Goal: Task Accomplishment & Management: Use online tool/utility

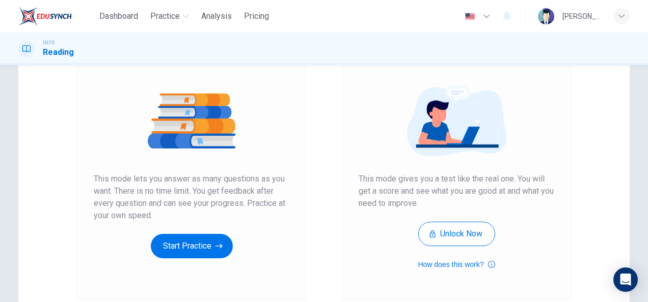
scroll to position [101, 0]
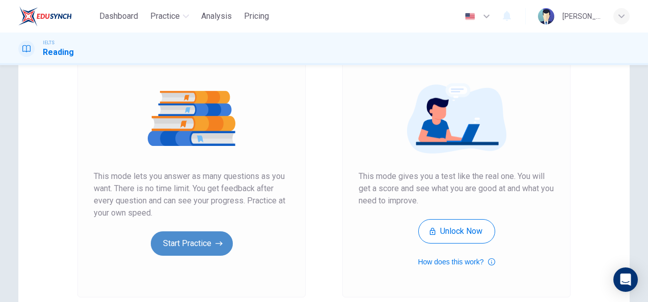
click at [185, 232] on button "Start Practice" at bounding box center [192, 244] width 82 height 24
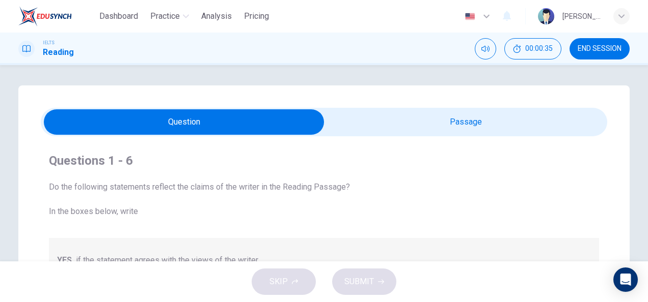
scroll to position [1, 0]
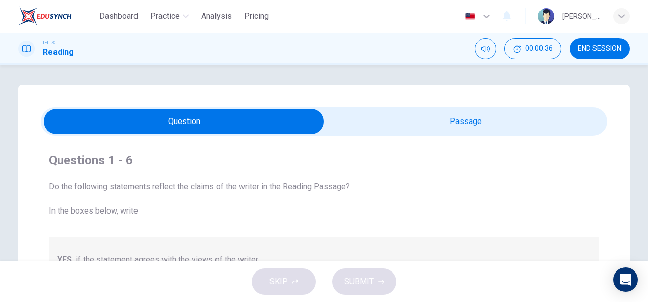
click at [405, 126] on input "checkbox" at bounding box center [183, 121] width 849 height 25
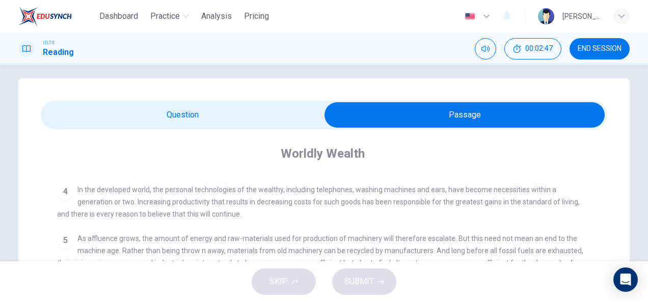
scroll to position [0, 0]
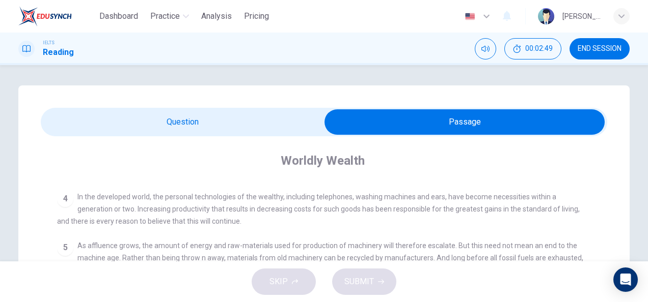
click at [257, 126] on input "checkbox" at bounding box center [464, 121] width 849 height 25
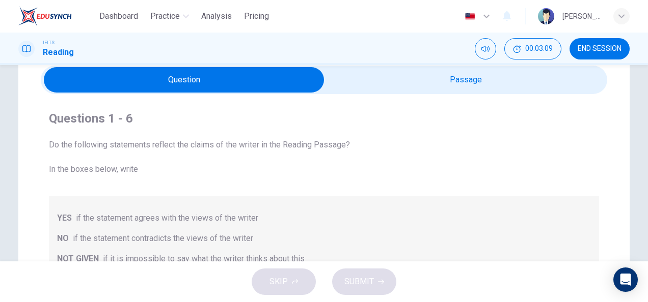
scroll to position [35, 0]
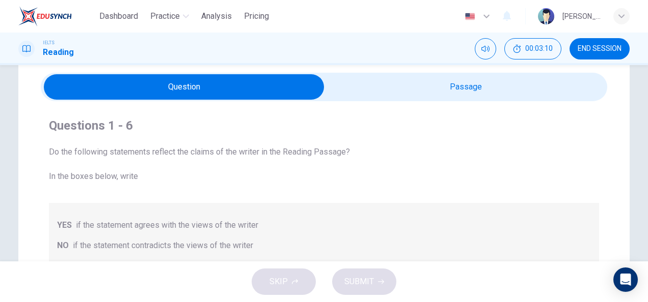
click at [414, 85] on input "checkbox" at bounding box center [183, 86] width 849 height 25
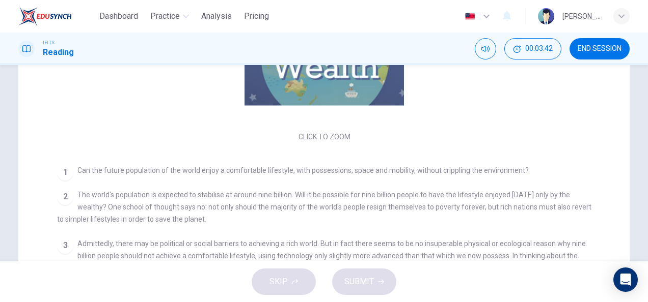
scroll to position [96, 0]
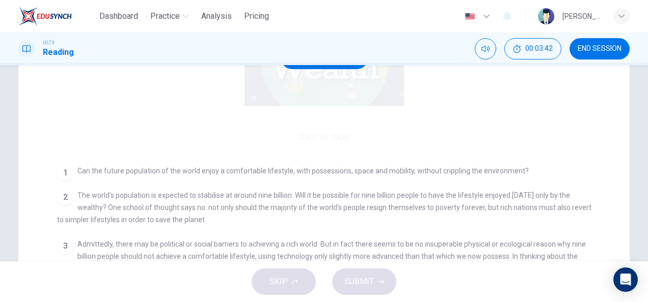
drag, startPoint x: 229, startPoint y: 89, endPoint x: 240, endPoint y: 129, distance: 41.9
click at [240, 129] on div "Click to Zoom" at bounding box center [324, 57] width 534 height 176
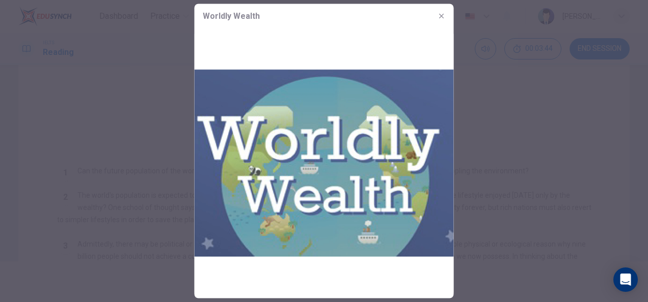
click at [486, 103] on div at bounding box center [324, 151] width 648 height 302
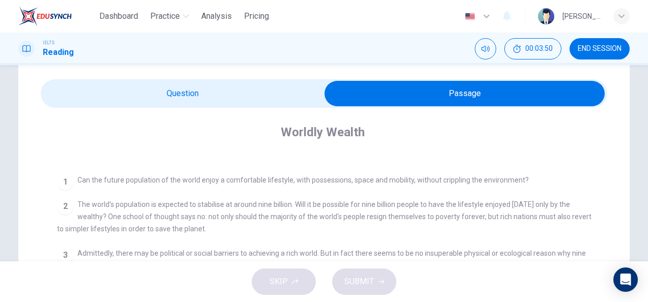
scroll to position [27, 0]
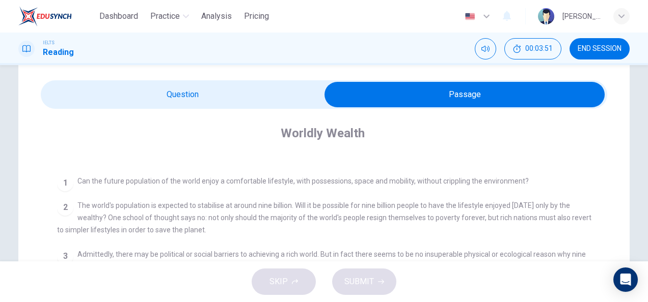
click at [280, 86] on input "checkbox" at bounding box center [464, 94] width 849 height 25
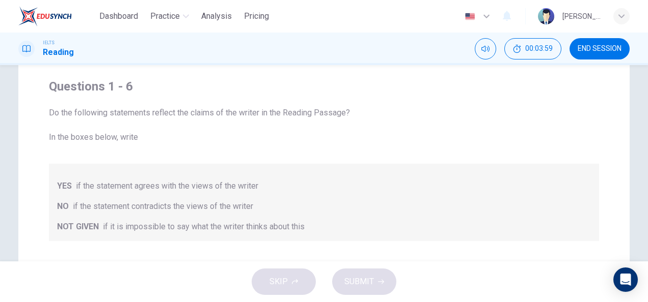
scroll to position [10, 0]
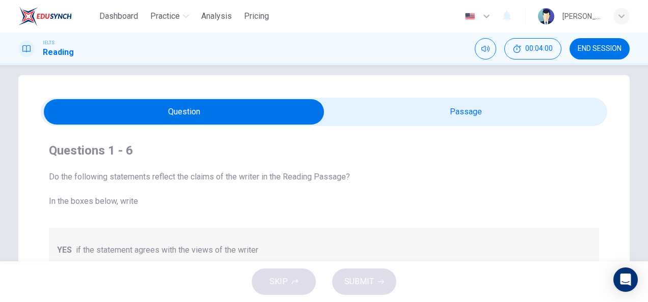
click at [349, 106] on input "checkbox" at bounding box center [183, 111] width 849 height 25
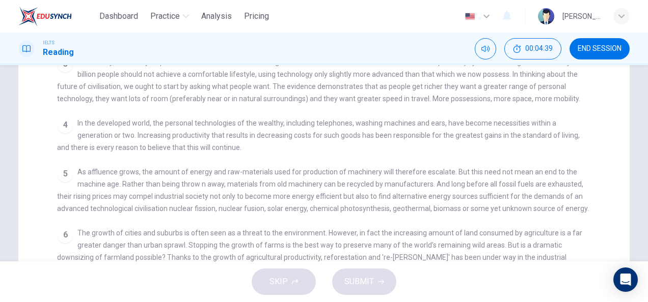
scroll to position [251, 0]
click at [643, 154] on div "Questions 1 - 6 Do the following statements reflect the claims of the writer in…" at bounding box center [324, 163] width 648 height 196
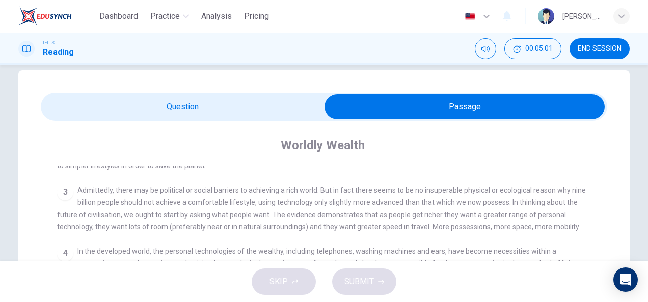
scroll to position [13, 0]
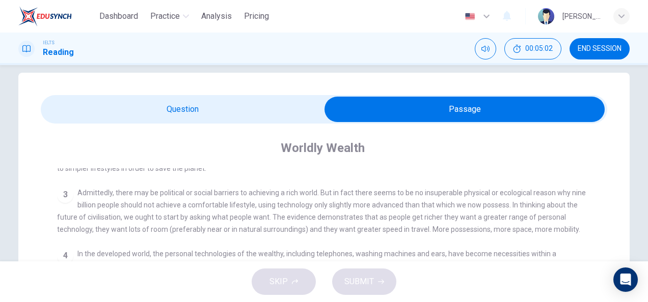
click at [285, 109] on input "checkbox" at bounding box center [464, 109] width 849 height 25
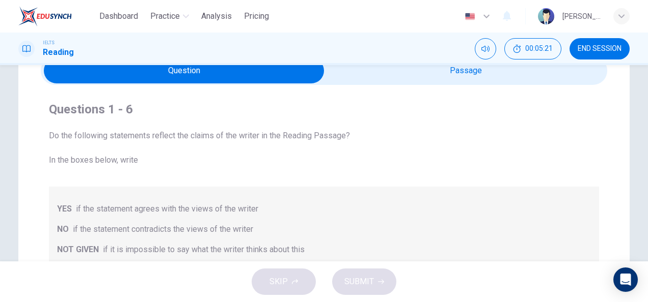
scroll to position [49, 0]
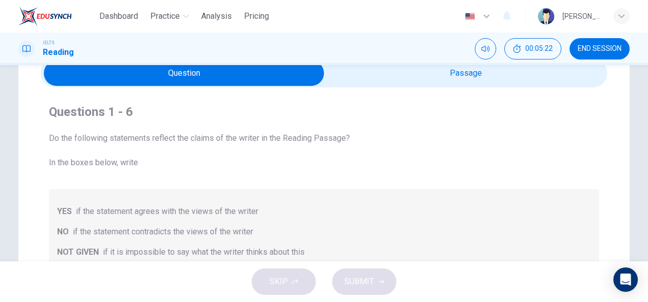
click at [477, 75] on input "checkbox" at bounding box center [183, 73] width 849 height 25
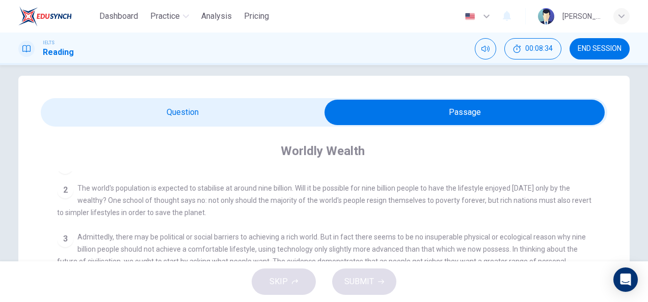
scroll to position [0, 0]
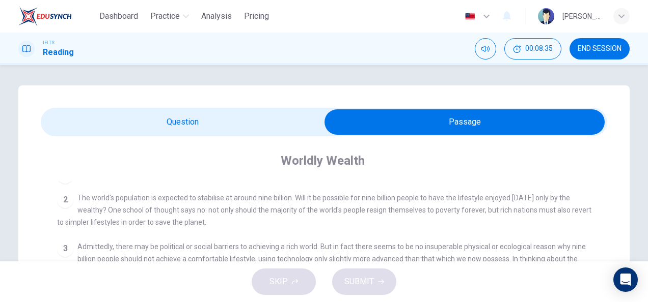
click at [229, 116] on input "checkbox" at bounding box center [464, 121] width 849 height 25
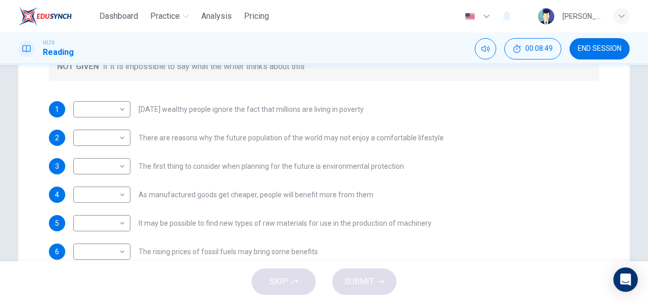
scroll to position [204, 0]
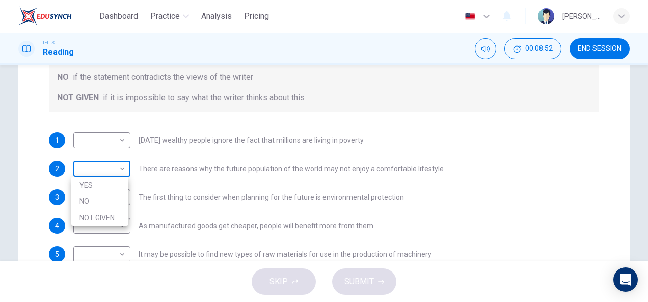
click at [120, 172] on body "Dashboard Practice Analysis Pricing English en ​ [PERSON_NAME] IELTS Reading 00…" at bounding box center [324, 151] width 648 height 302
click at [120, 168] on div at bounding box center [324, 151] width 648 height 302
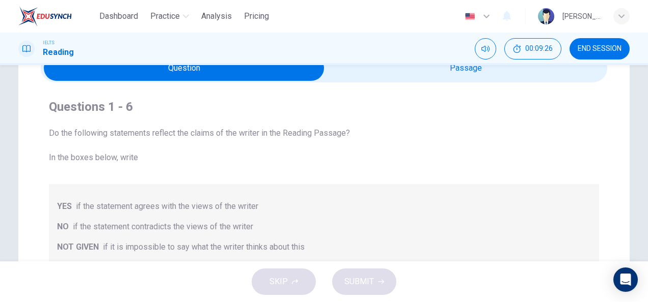
scroll to position [0, 0]
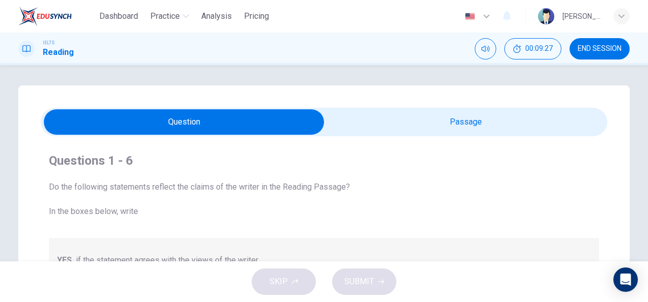
click at [491, 116] on input "checkbox" at bounding box center [183, 121] width 849 height 25
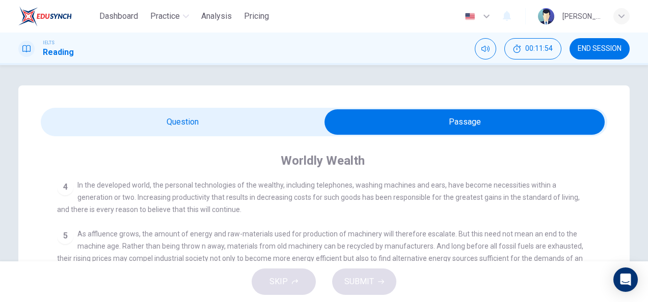
click at [175, 127] on input "checkbox" at bounding box center [464, 121] width 849 height 25
checkbox input "false"
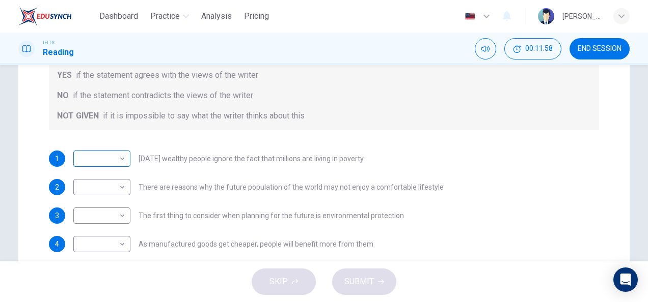
scroll to position [190, 0]
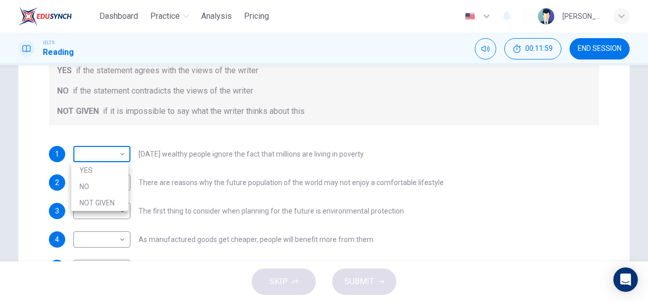
click at [118, 157] on body "Dashboard Practice Analysis Pricing English en ​ [PERSON_NAME] IELTS Reading 00…" at bounding box center [324, 151] width 648 height 302
click at [183, 147] on div at bounding box center [324, 151] width 648 height 302
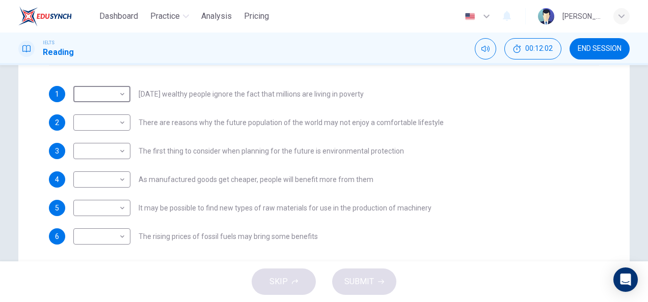
scroll to position [254, 0]
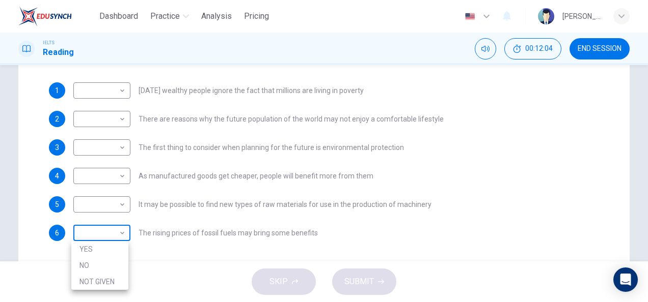
click at [118, 233] on body "Dashboard Practice Analysis Pricing English en ​ [PERSON_NAME] IELTS Reading 00…" at bounding box center [324, 151] width 648 height 302
click at [109, 287] on li "NOT GIVEN" at bounding box center [99, 282] width 57 height 16
type input "NOT GIVEN"
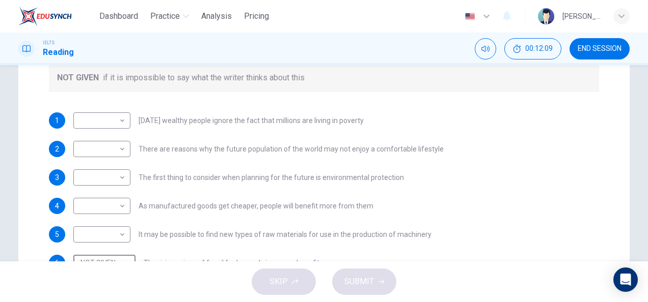
scroll to position [222, 0]
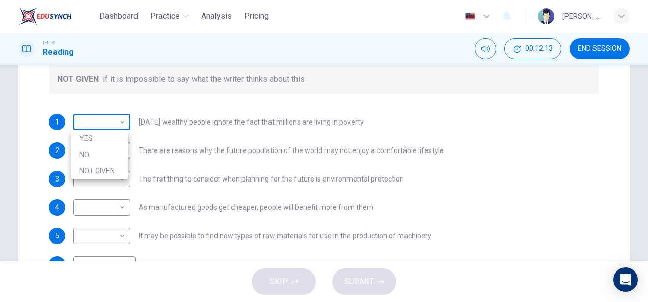
click at [123, 123] on body "Dashboard Practice Analysis Pricing English en ​ [PERSON_NAME] IELTS Reading 00…" at bounding box center [324, 151] width 648 height 302
click at [109, 155] on li "NO" at bounding box center [99, 155] width 57 height 16
type input "NO"
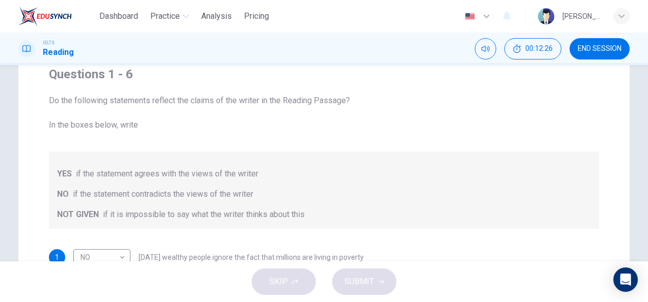
click at [499, 83] on div "Questions 1 - 6 Do the following statements reflect the claims of the writer in…" at bounding box center [324, 147] width 550 height 163
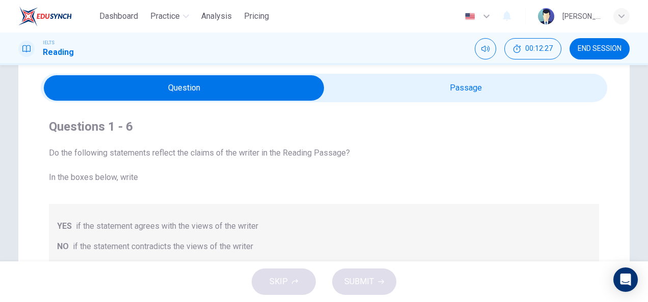
click at [484, 82] on input "checkbox" at bounding box center [183, 87] width 849 height 25
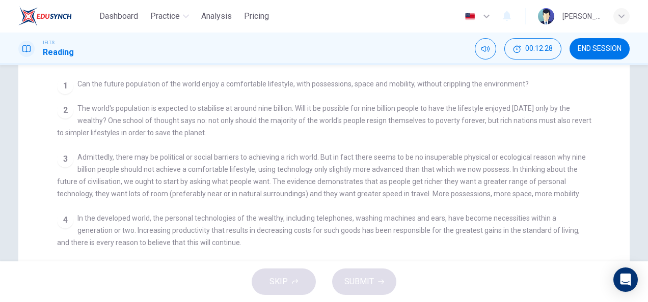
scroll to position [185, 0]
click at [299, 110] on span "The world's population is expected to stabilise at around nine billion. Will it…" at bounding box center [324, 122] width 534 height 33
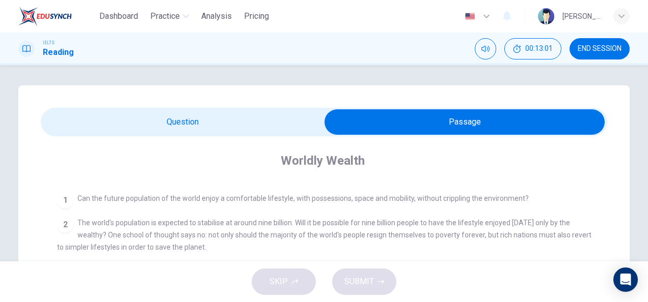
click at [282, 121] on input "checkbox" at bounding box center [464, 121] width 849 height 25
checkbox input "false"
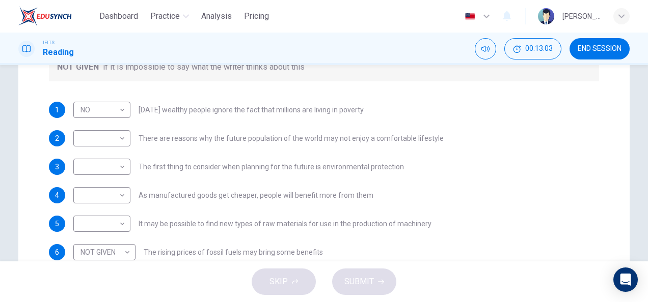
scroll to position [237, 0]
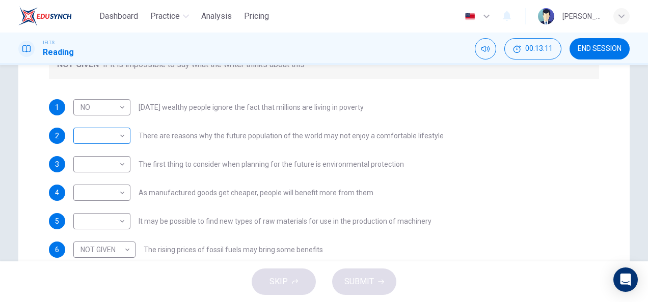
click at [123, 137] on body "Dashboard Practice Analysis Pricing English en ​ [PERSON_NAME] IELTS Reading 00…" at bounding box center [324, 151] width 648 height 302
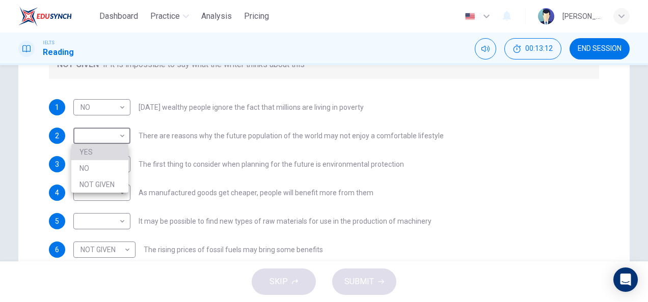
click at [114, 149] on li "YES" at bounding box center [99, 152] width 57 height 16
type input "YES"
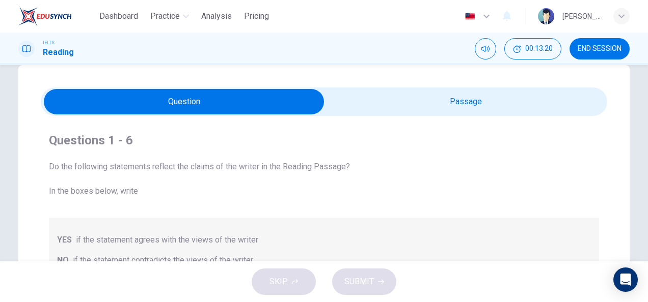
scroll to position [17, 0]
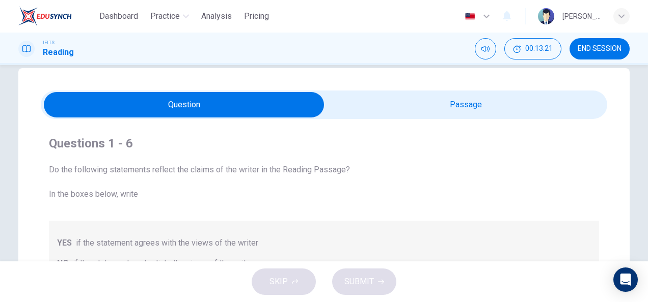
click at [509, 98] on input "checkbox" at bounding box center [183, 104] width 849 height 25
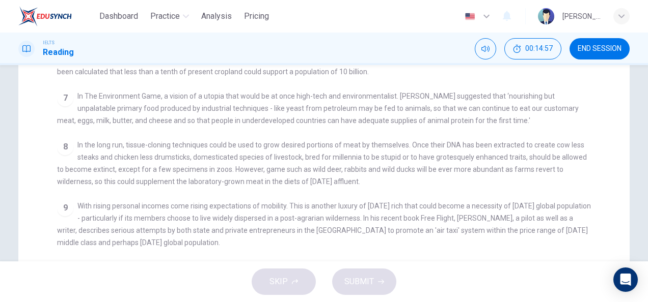
scroll to position [0, 0]
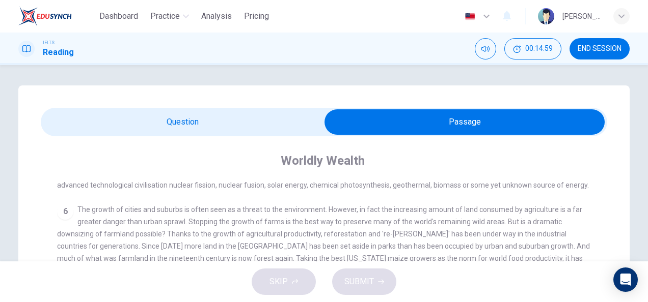
click at [244, 114] on input "checkbox" at bounding box center [464, 121] width 849 height 25
checkbox input "false"
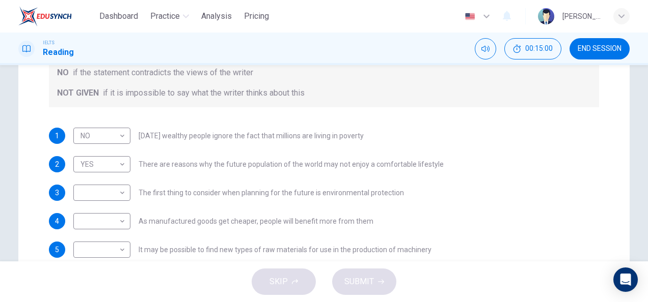
scroll to position [211, 0]
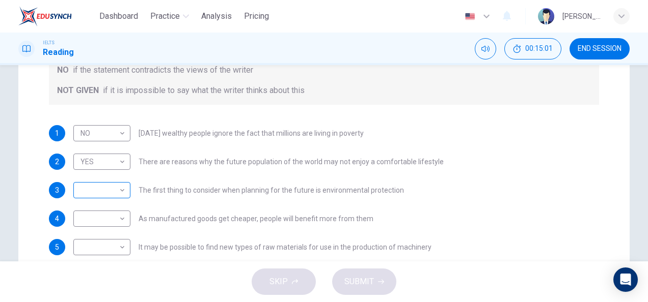
click at [122, 188] on body "Dashboard Practice Analysis Pricing English en ​ [PERSON_NAME] IELTS Reading 00…" at bounding box center [324, 151] width 648 height 302
click at [100, 239] on li "NOT GIVEN" at bounding box center [99, 239] width 57 height 16
type input "NOT GIVEN"
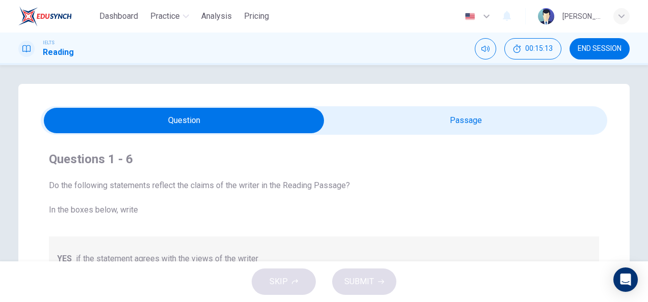
scroll to position [0, 0]
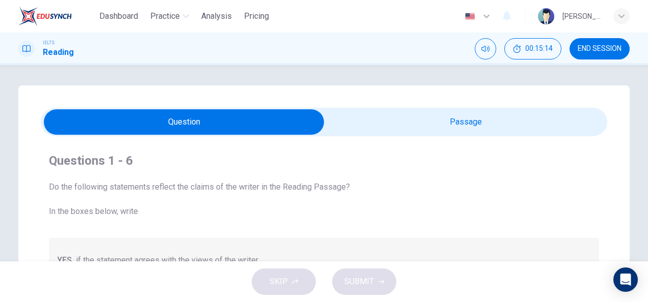
click at [537, 125] on input "checkbox" at bounding box center [183, 121] width 849 height 25
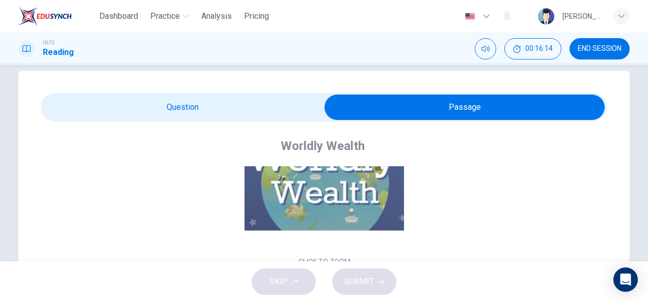
scroll to position [12, 0]
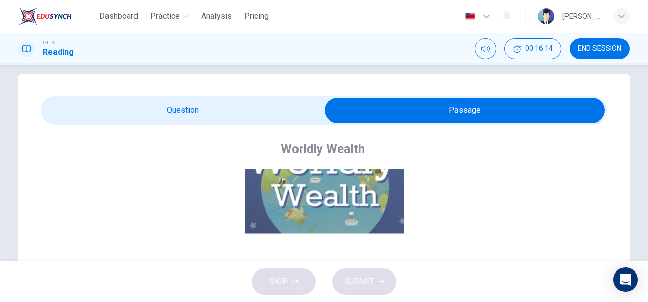
click at [214, 103] on input "checkbox" at bounding box center [464, 110] width 849 height 25
checkbox input "false"
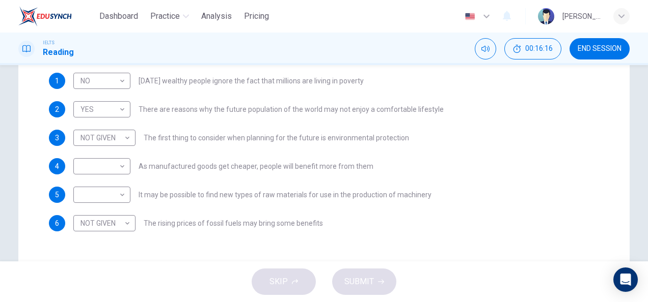
scroll to position [273, 0]
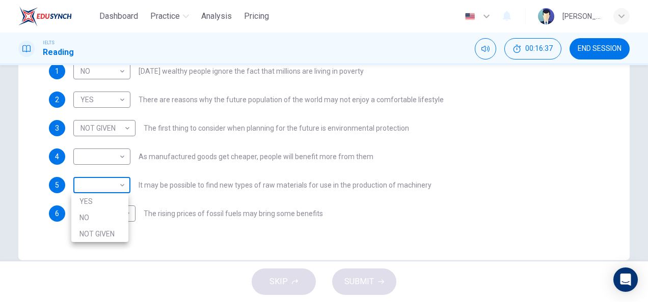
click at [120, 185] on body "Dashboard Practice Analysis Pricing English en ​ [PERSON_NAME] IELTS Reading 00…" at bounding box center [324, 151] width 648 height 302
click at [115, 202] on li "YES" at bounding box center [99, 201] width 57 height 16
type input "YES"
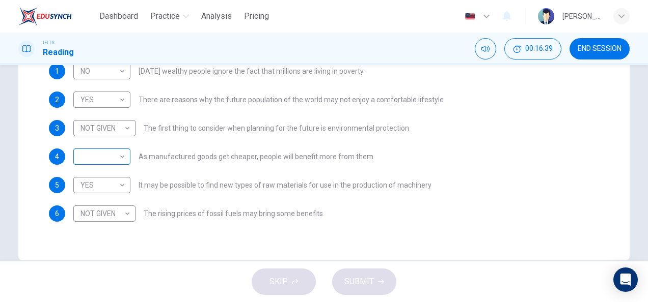
click at [125, 158] on div "​ ​" at bounding box center [101, 157] width 57 height 16
click at [119, 157] on body "Dashboard Practice Analysis Pricing English en ​ [PERSON_NAME] IELTS Reading 00…" at bounding box center [324, 151] width 648 height 302
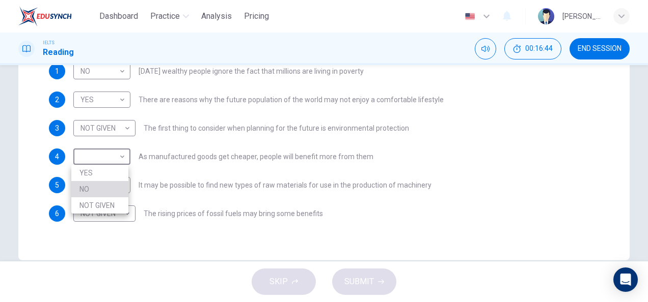
click at [110, 193] on li "NO" at bounding box center [99, 189] width 57 height 16
type input "NO"
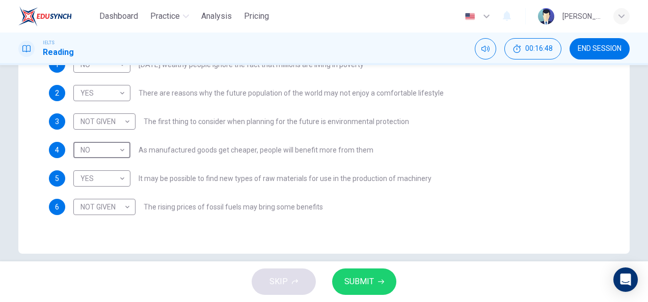
scroll to position [292, 0]
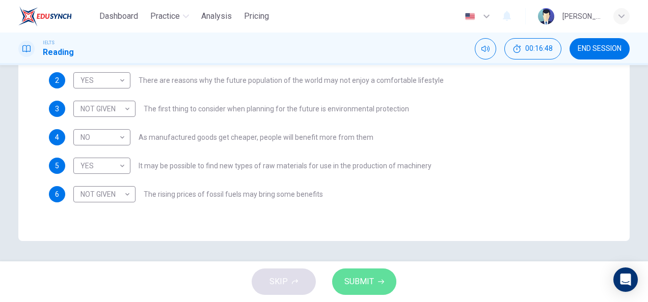
click at [370, 282] on span "SUBMIT" at bounding box center [359, 282] width 30 height 14
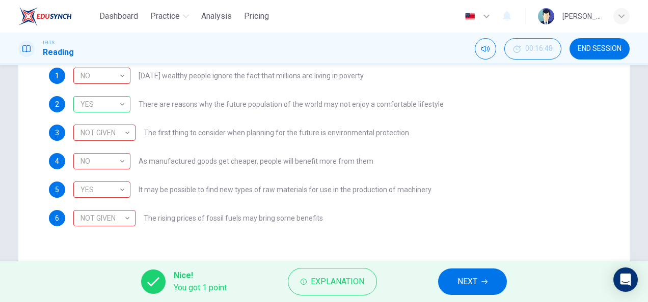
scroll to position [267, 0]
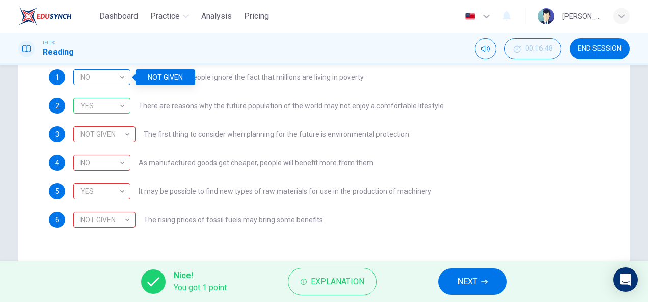
click at [120, 76] on div "NO" at bounding box center [99, 77] width 53 height 29
click at [121, 79] on div "NO" at bounding box center [99, 77] width 53 height 29
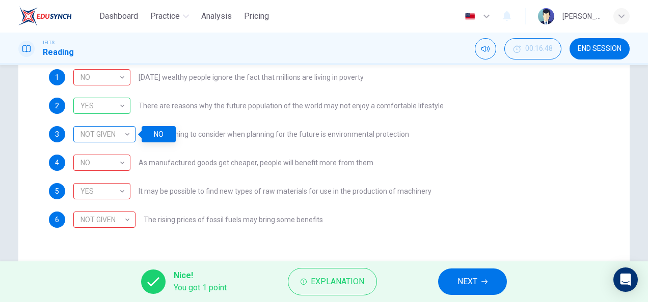
click at [127, 132] on div "NOT GIVEN" at bounding box center [102, 134] width 59 height 29
click at [491, 276] on button "NEXT" at bounding box center [472, 282] width 69 height 26
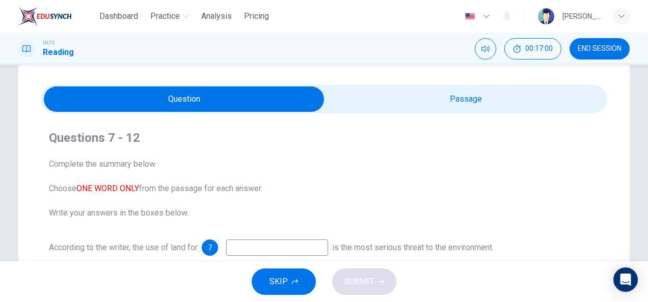
scroll to position [22, 0]
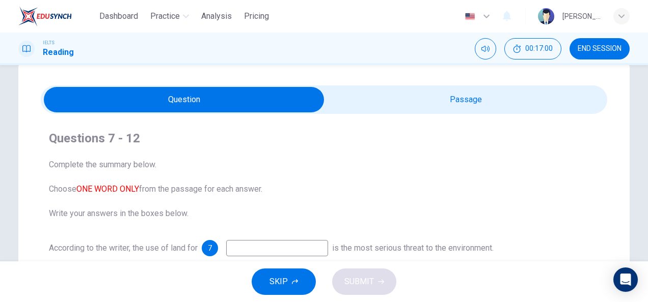
click at [399, 105] on input "checkbox" at bounding box center [183, 99] width 849 height 25
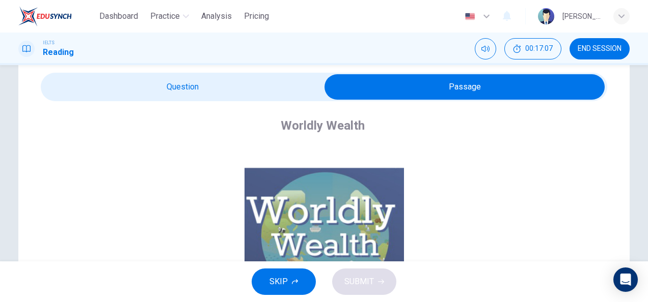
scroll to position [35, 0]
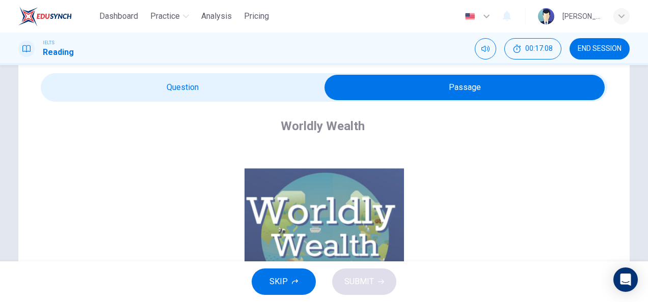
click at [192, 86] on input "checkbox" at bounding box center [464, 87] width 849 height 25
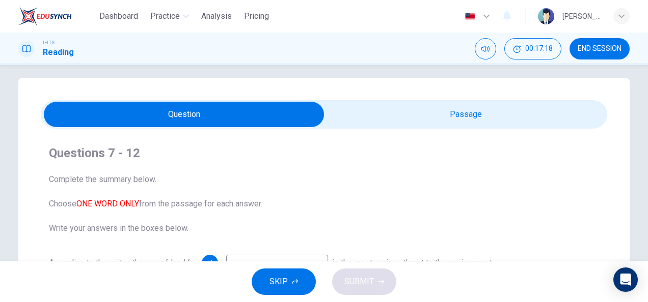
scroll to position [7, 0]
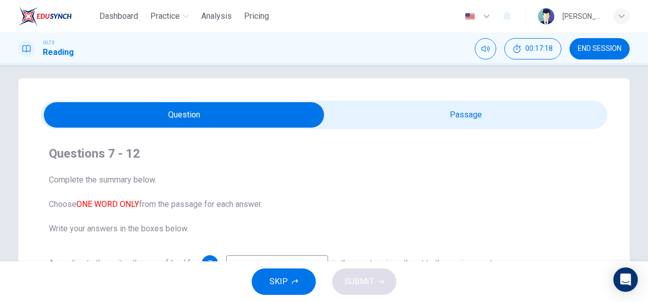
click at [405, 107] on input "checkbox" at bounding box center [183, 114] width 849 height 25
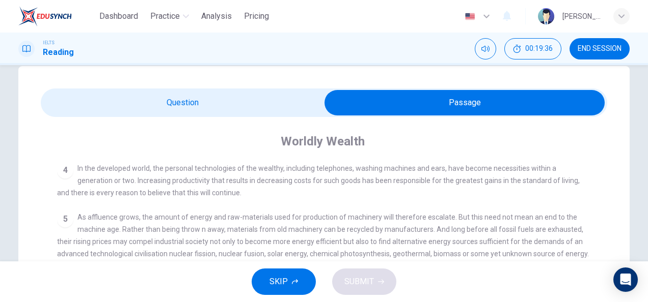
scroll to position [18, 0]
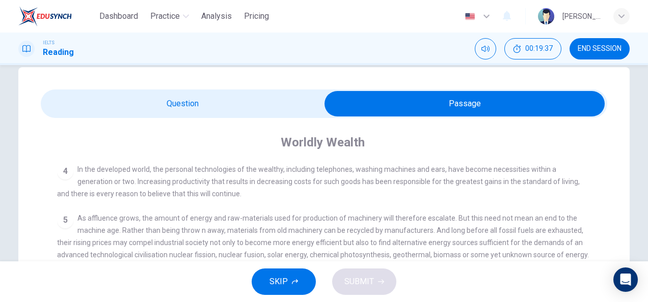
click at [303, 113] on input "checkbox" at bounding box center [464, 103] width 849 height 25
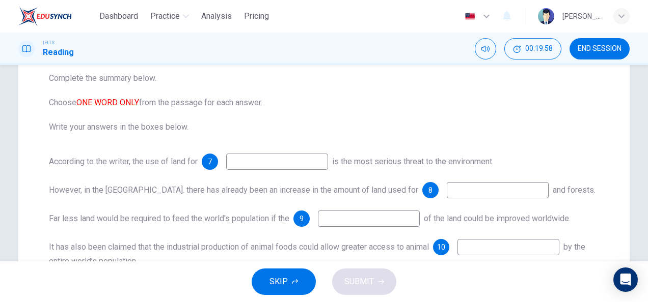
scroll to position [0, 0]
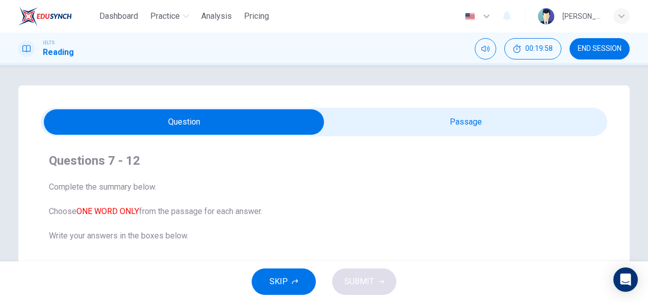
click at [541, 115] on input "checkbox" at bounding box center [183, 121] width 849 height 25
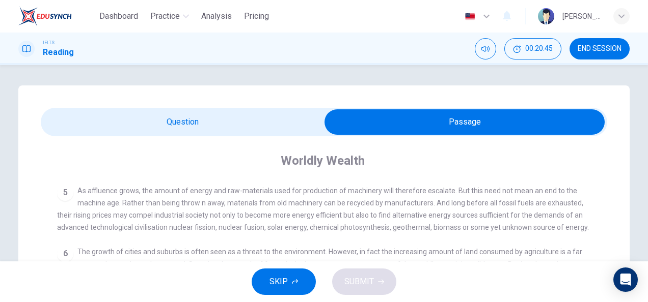
click at [241, 112] on input "checkbox" at bounding box center [464, 121] width 849 height 25
checkbox input "false"
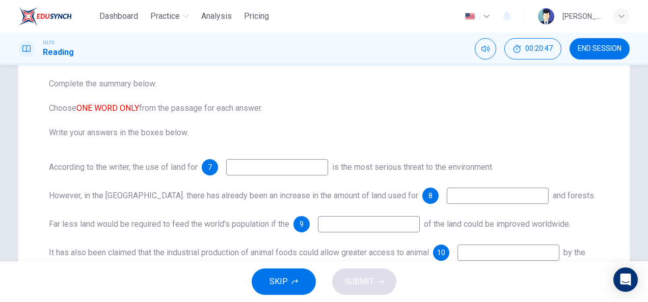
scroll to position [104, 0]
click at [282, 168] on input at bounding box center [277, 167] width 102 height 16
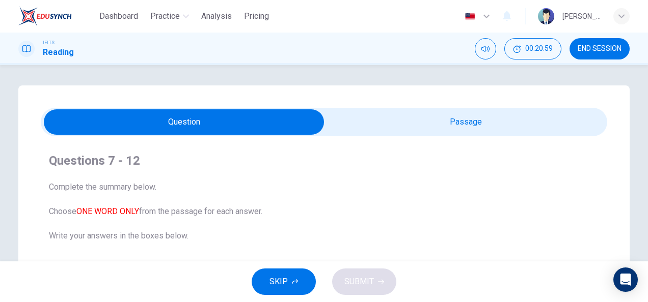
type input "al"
click at [420, 123] on input "checkbox" at bounding box center [183, 121] width 849 height 25
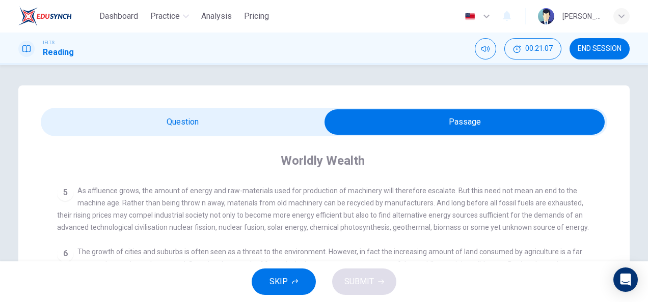
click at [239, 129] on input "checkbox" at bounding box center [464, 121] width 849 height 25
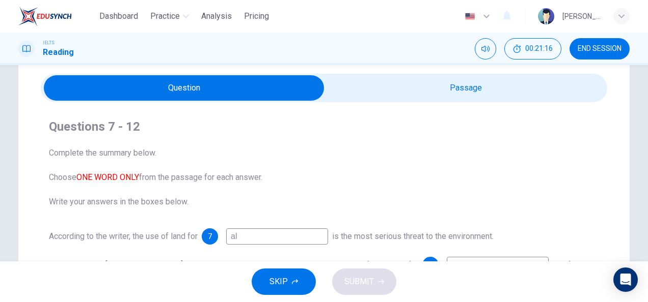
scroll to position [33, 0]
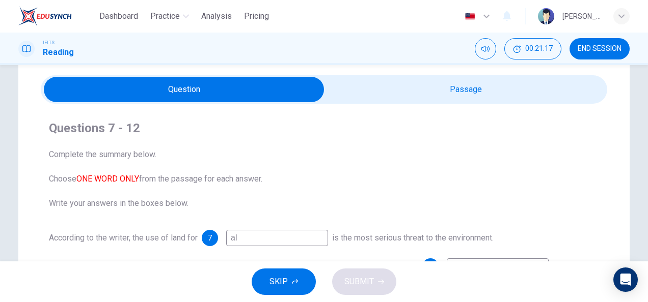
click at [521, 88] on input "checkbox" at bounding box center [183, 89] width 849 height 25
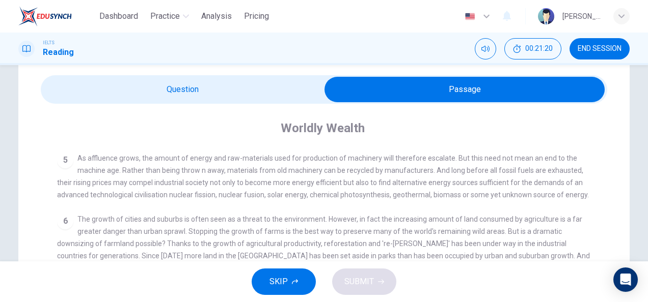
click at [258, 75] on span at bounding box center [324, 89] width 566 height 29
click at [269, 90] on input "checkbox" at bounding box center [464, 89] width 849 height 25
checkbox input "false"
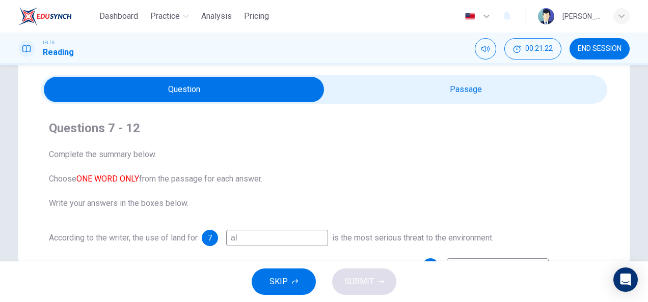
click at [259, 235] on input "al" at bounding box center [277, 238] width 102 height 16
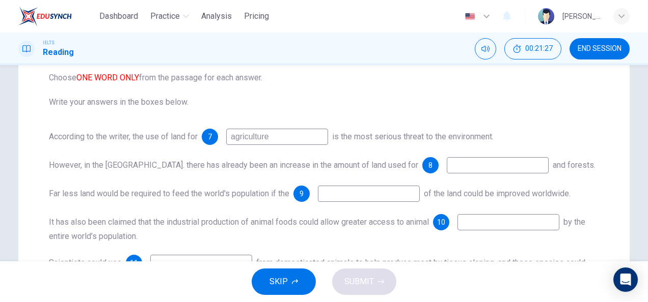
scroll to position [134, 0]
type input "agriculture"
click at [446, 161] on input at bounding box center [497, 165] width 102 height 16
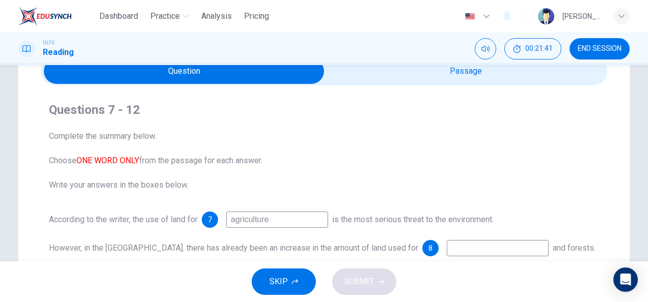
scroll to position [31, 0]
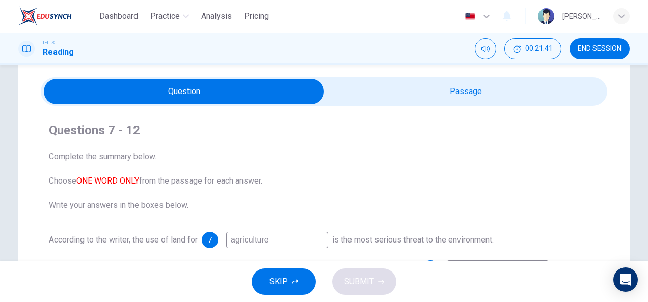
click at [375, 87] on input "checkbox" at bounding box center [183, 91] width 849 height 25
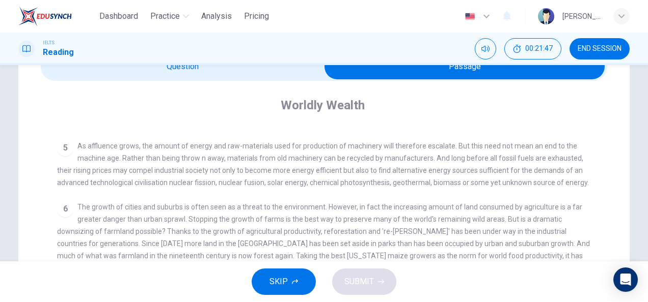
scroll to position [55, 0]
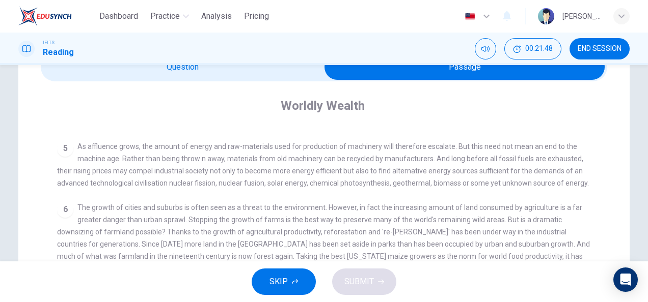
click at [248, 75] on input "checkbox" at bounding box center [464, 66] width 849 height 25
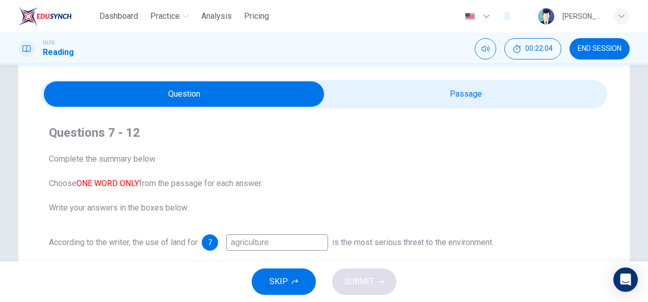
scroll to position [29, 0]
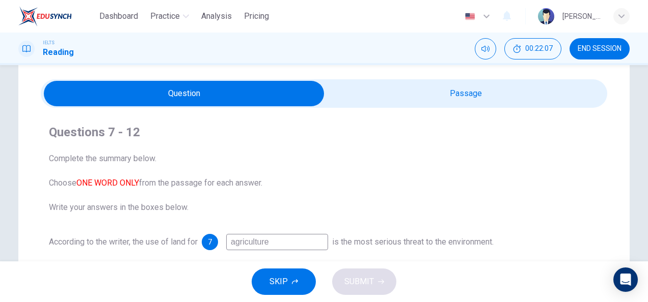
click at [587, 97] on input "checkbox" at bounding box center [183, 93] width 849 height 25
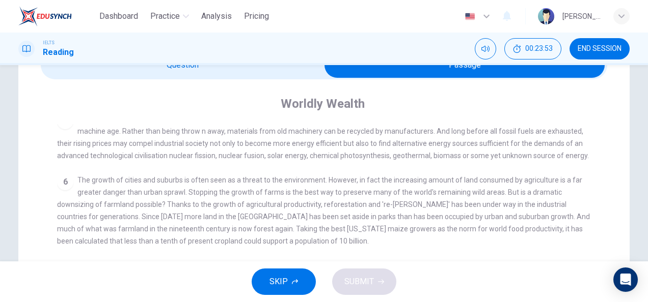
scroll to position [55, 0]
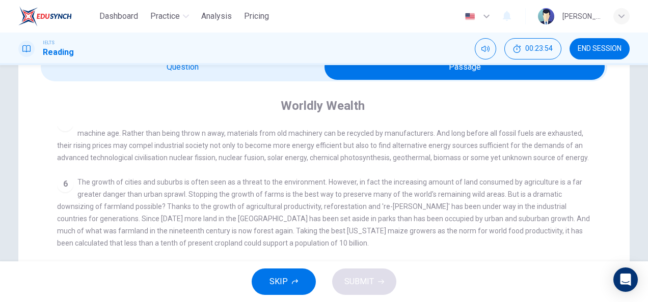
click at [268, 74] on input "checkbox" at bounding box center [464, 66] width 849 height 25
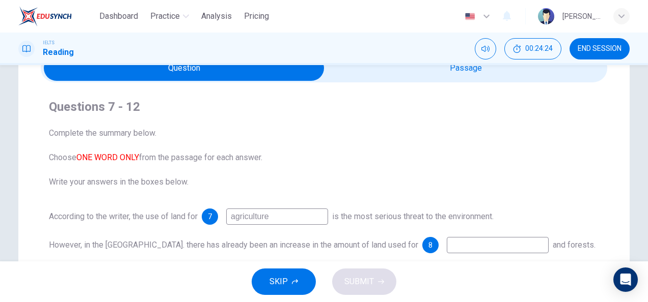
scroll to position [53, 0]
click at [467, 77] on input "checkbox" at bounding box center [183, 68] width 849 height 25
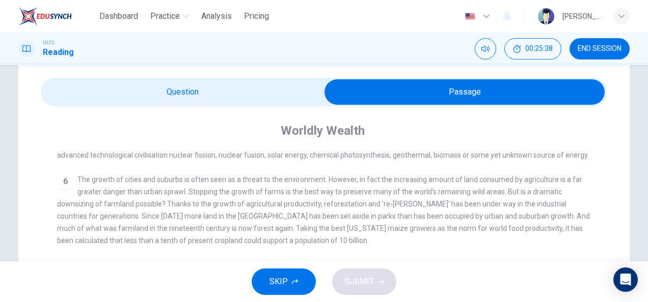
scroll to position [26, 0]
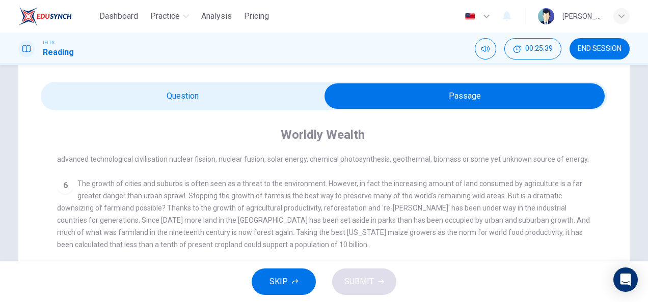
click at [278, 105] on input "checkbox" at bounding box center [464, 95] width 849 height 25
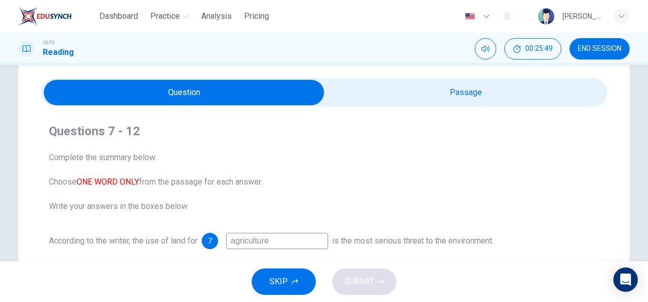
scroll to position [28, 0]
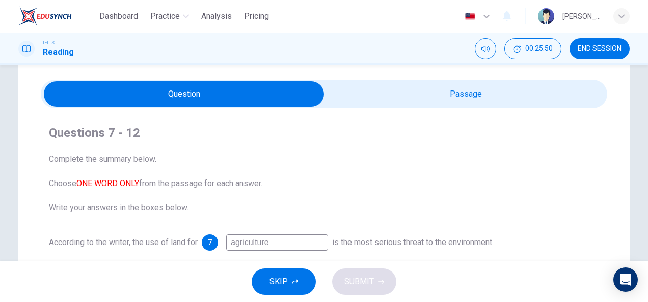
click at [486, 100] on input "checkbox" at bounding box center [183, 93] width 849 height 25
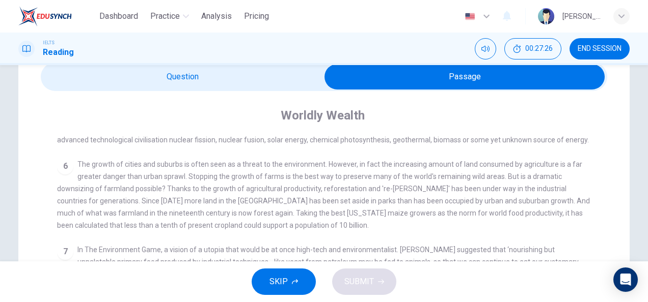
scroll to position [0, 0]
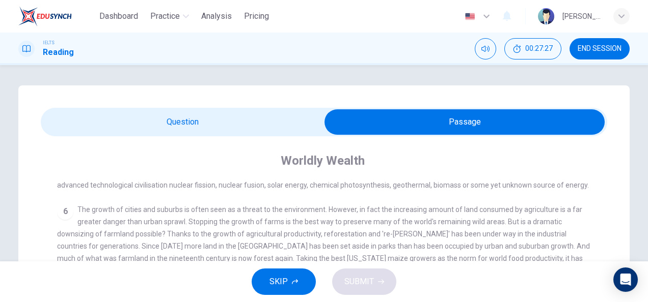
click at [255, 117] on input "checkbox" at bounding box center [464, 121] width 849 height 25
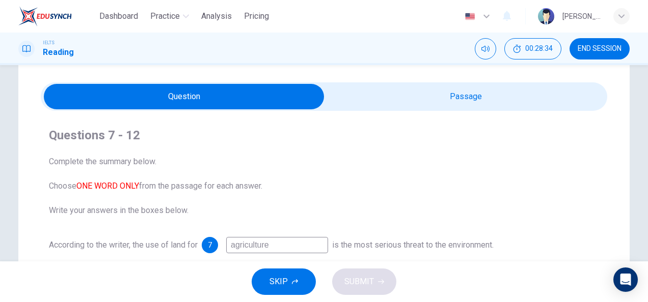
scroll to position [25, 0]
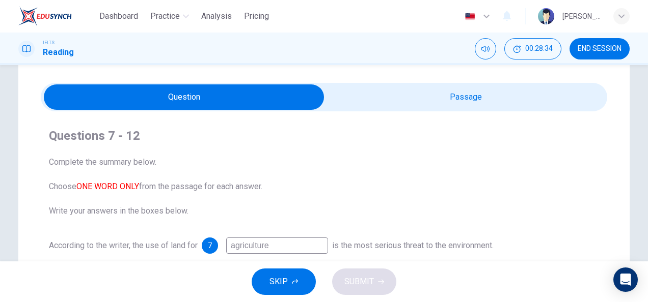
click at [532, 94] on input "checkbox" at bounding box center [183, 97] width 849 height 25
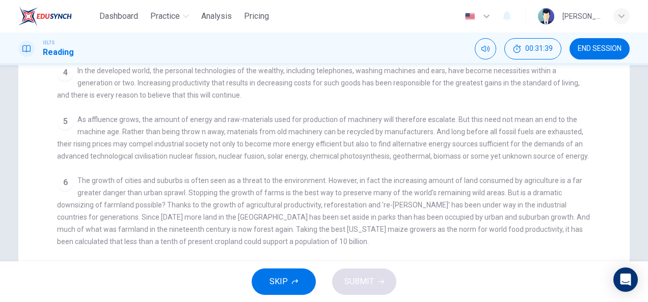
scroll to position [0, 0]
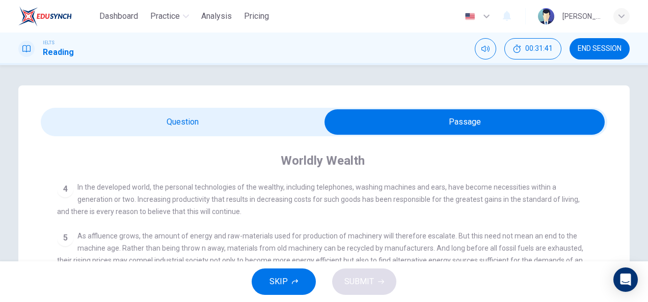
click at [283, 114] on input "checkbox" at bounding box center [464, 121] width 849 height 25
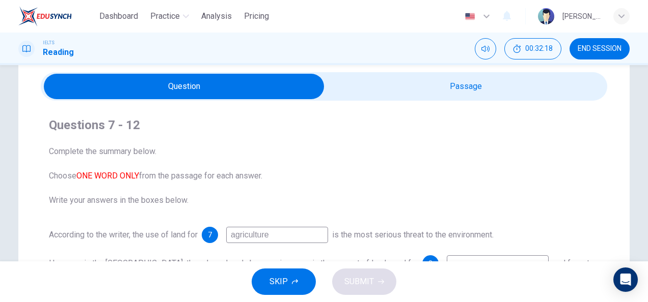
scroll to position [36, 0]
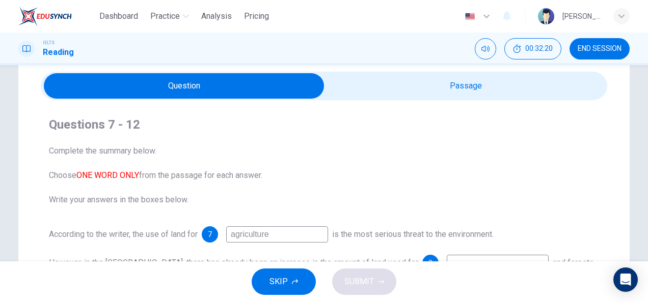
click at [573, 82] on input "checkbox" at bounding box center [183, 85] width 849 height 25
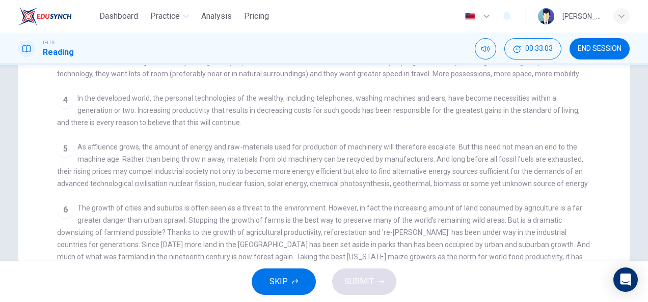
scroll to position [0, 0]
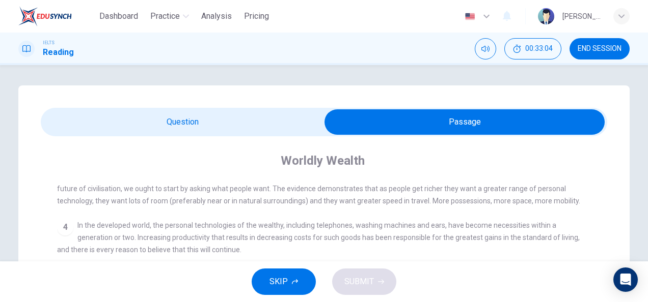
click at [246, 111] on input "checkbox" at bounding box center [464, 121] width 849 height 25
checkbox input "false"
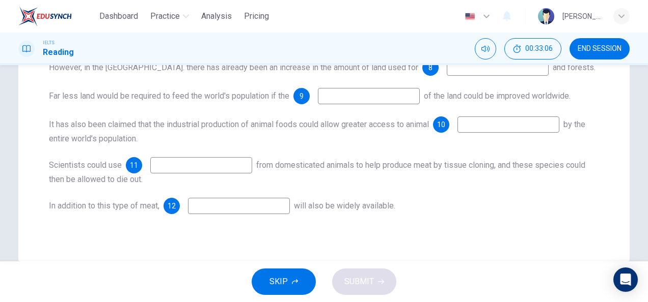
scroll to position [254, 0]
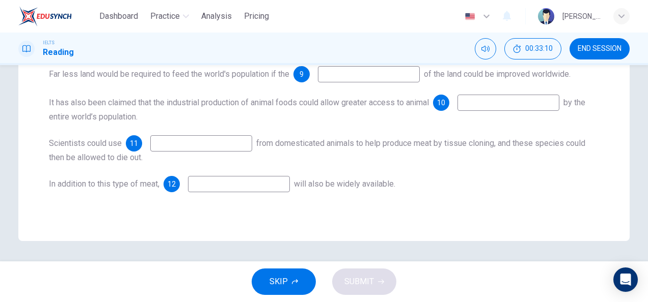
click at [218, 137] on input at bounding box center [201, 143] width 102 height 16
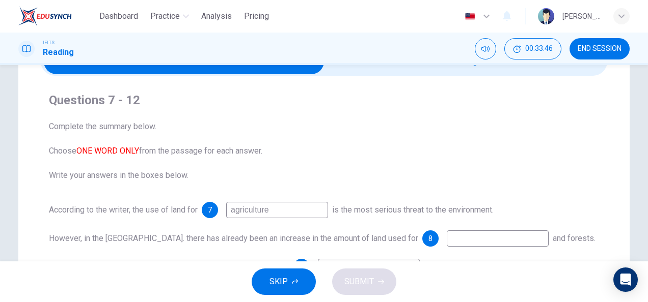
scroll to position [59, 0]
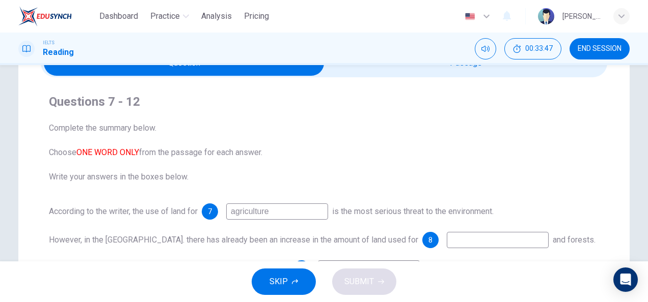
type input "DNA"
click at [507, 74] on input "checkbox" at bounding box center [183, 62] width 849 height 25
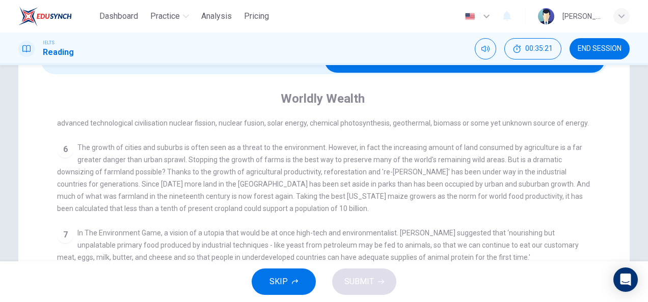
scroll to position [0, 0]
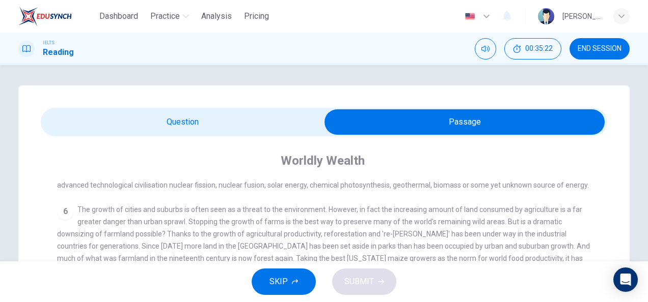
click at [261, 118] on input "checkbox" at bounding box center [464, 121] width 849 height 25
checkbox input "false"
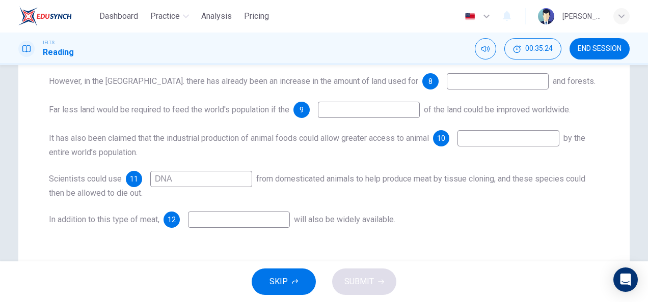
scroll to position [218, 0]
click at [266, 220] on input at bounding box center [239, 219] width 102 height 16
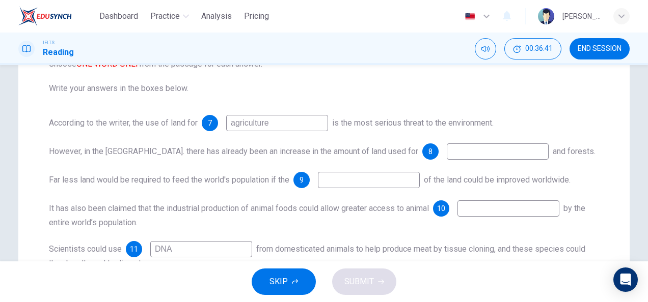
scroll to position [0, 0]
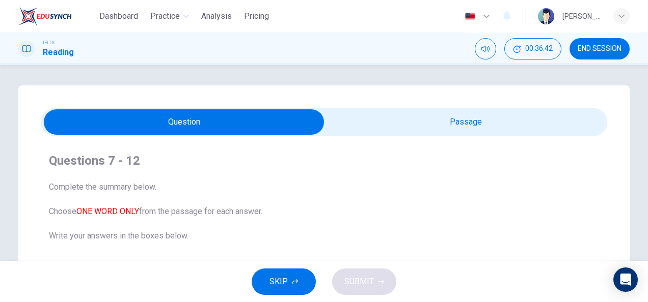
type input "game"
click at [537, 123] on input "checkbox" at bounding box center [183, 121] width 849 height 25
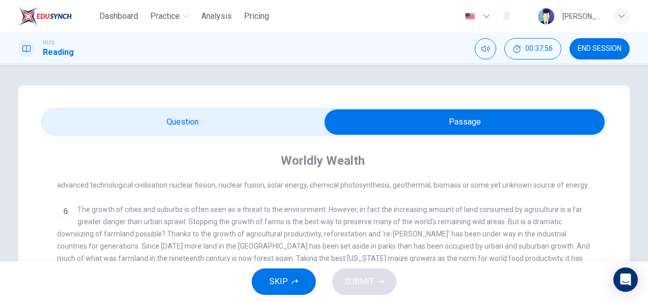
click at [221, 117] on input "checkbox" at bounding box center [464, 121] width 849 height 25
checkbox input "false"
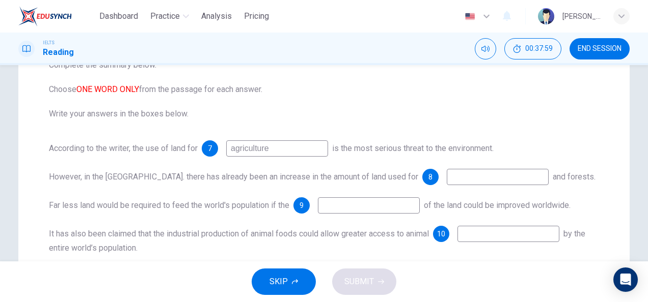
scroll to position [125, 0]
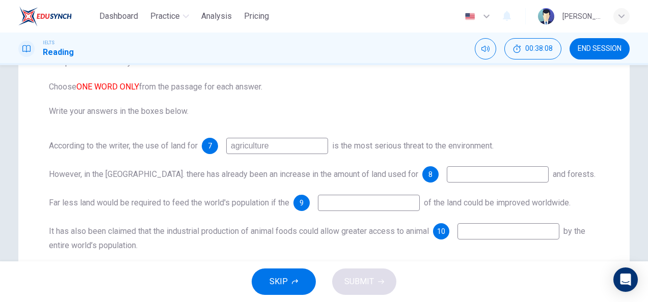
click at [446, 172] on input at bounding box center [497, 174] width 102 height 16
type input "a"
click at [344, 206] on input at bounding box center [369, 203] width 102 height 16
type input "b"
click at [504, 228] on input at bounding box center [508, 231] width 102 height 16
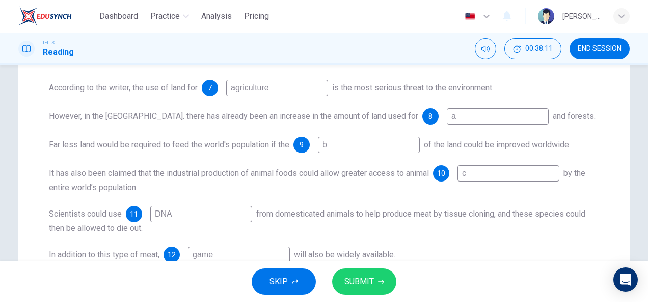
scroll to position [210, 0]
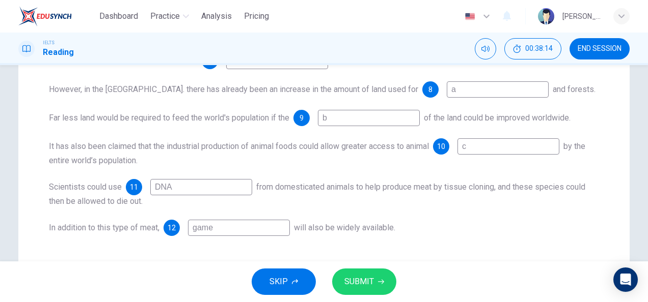
type input "c"
click at [385, 273] on button "SUBMIT" at bounding box center [364, 282] width 64 height 26
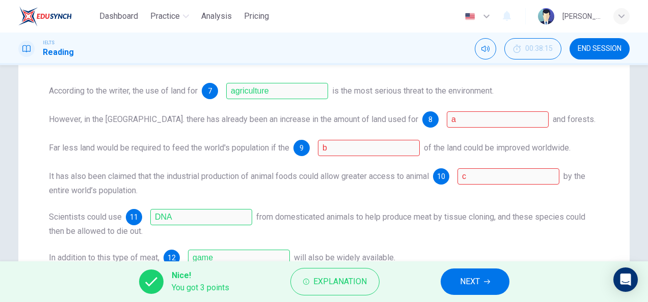
scroll to position [179, 0]
